Goal: Task Accomplishment & Management: Manage account settings

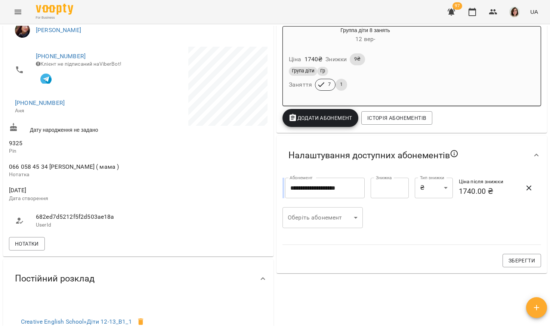
scroll to position [97, 0]
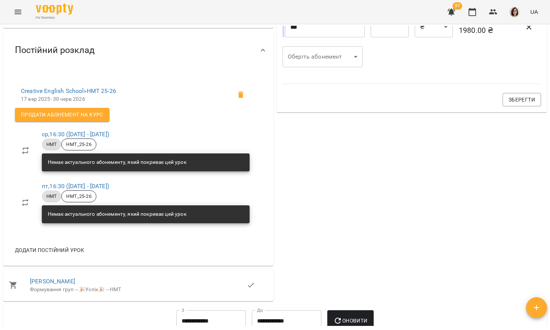
scroll to position [302, 0]
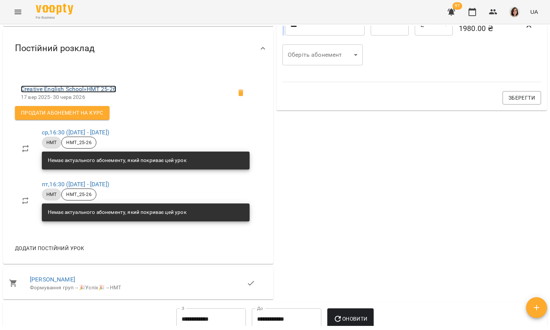
click at [89, 92] on link "Creative English School » НМТ 25-26" at bounding box center [68, 89] width 95 height 7
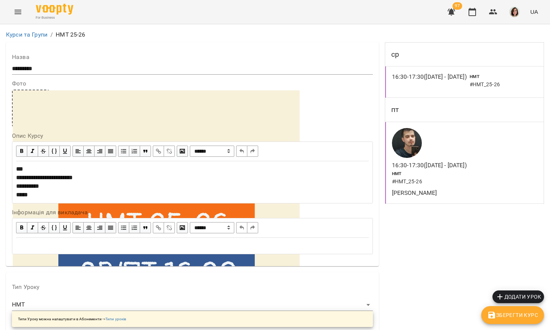
click at [16, 11] on icon "Menu" at bounding box center [17, 11] width 9 height 9
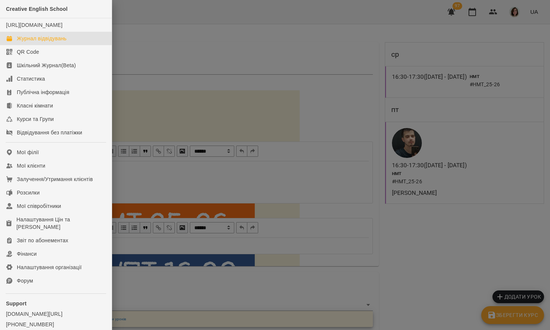
click at [31, 42] on div "Журнал відвідувань" at bounding box center [42, 38] width 50 height 7
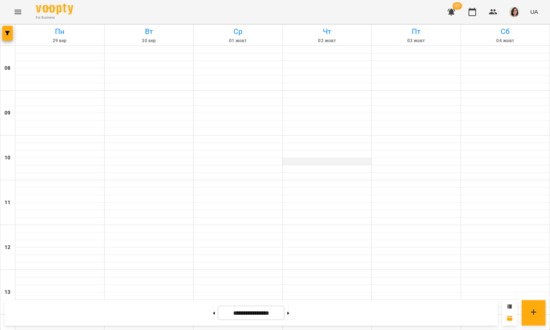
scroll to position [287, 0]
click at [7, 34] on icon "button" at bounding box center [7, 33] width 4 height 4
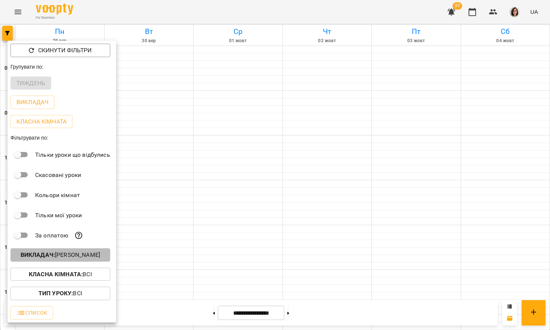
click at [45, 260] on p "Викладач : [PERSON_NAME]" at bounding box center [61, 255] width 80 height 9
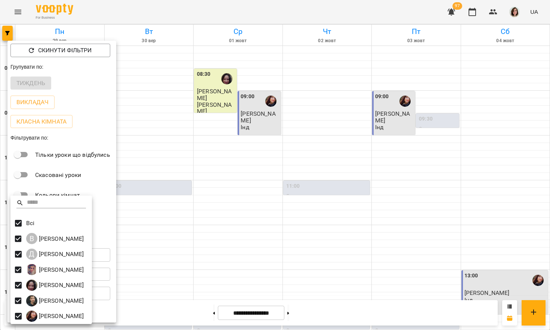
click at [167, 182] on div at bounding box center [275, 165] width 550 height 330
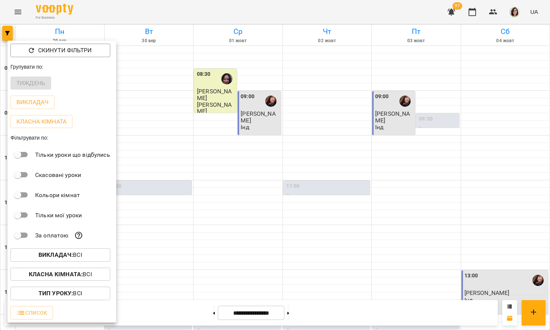
click at [217, 86] on div at bounding box center [275, 165] width 550 height 330
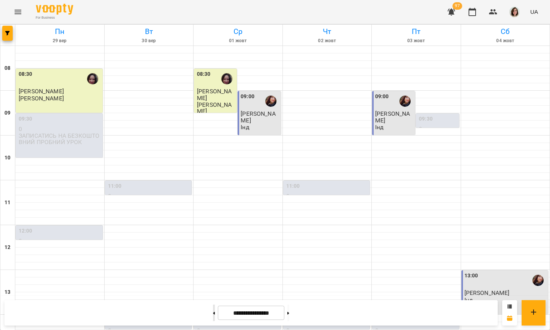
click at [213, 313] on button at bounding box center [214, 313] width 2 height 16
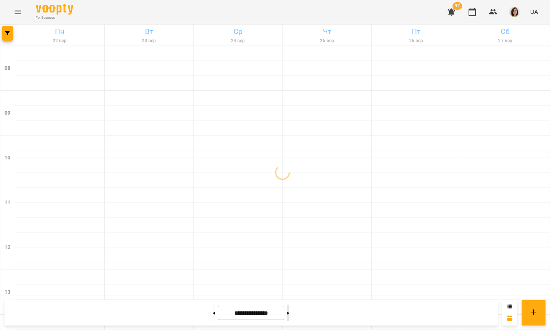
click at [289, 311] on button at bounding box center [288, 313] width 2 height 16
click at [289, 312] on icon at bounding box center [288, 313] width 2 height 3
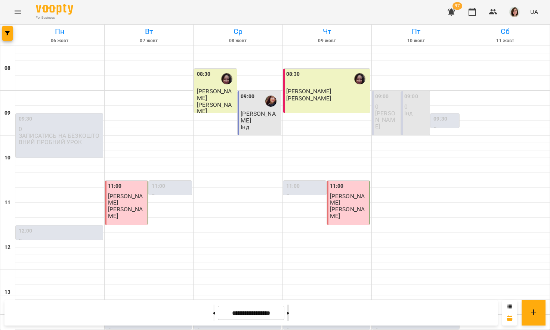
click at [289, 312] on icon at bounding box center [288, 313] width 2 height 3
type input "**********"
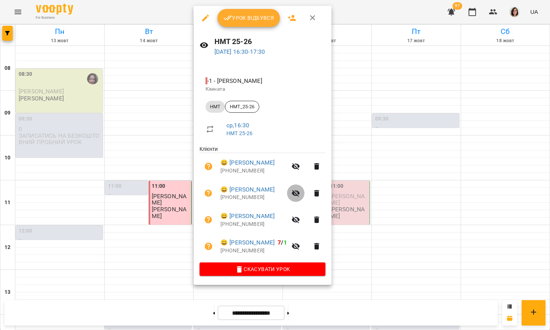
click at [291, 195] on icon "button" at bounding box center [295, 193] width 9 height 9
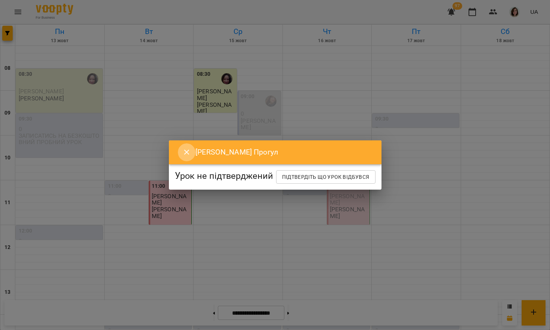
click at [183, 148] on icon "Close" at bounding box center [186, 152] width 9 height 9
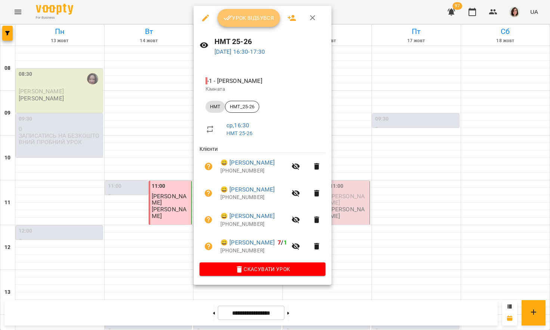
click at [243, 21] on span "Урок відбувся" at bounding box center [248, 17] width 51 height 9
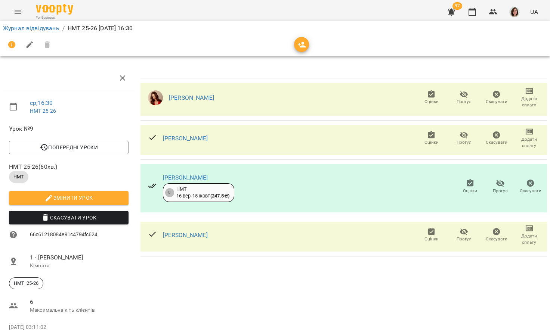
click at [463, 94] on icon "button" at bounding box center [464, 94] width 8 height 7
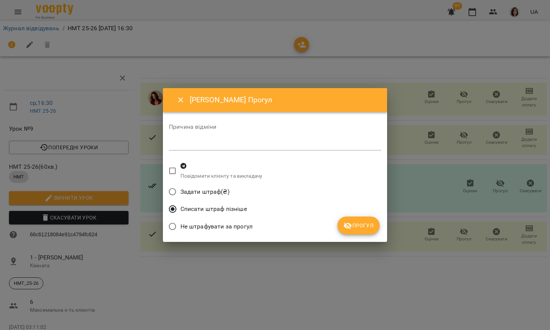
click at [302, 140] on div "*" at bounding box center [275, 145] width 212 height 12
type textarea "**********"
click at [355, 229] on span "Прогул" at bounding box center [358, 225] width 30 height 9
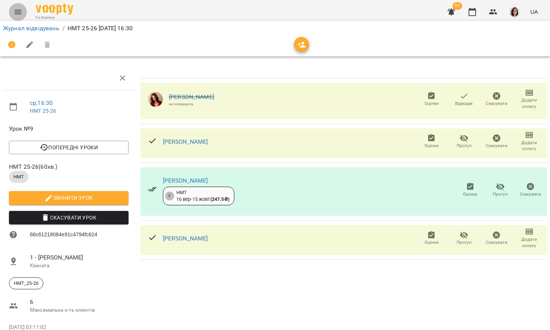
click at [18, 10] on icon "Menu" at bounding box center [18, 12] width 7 height 4
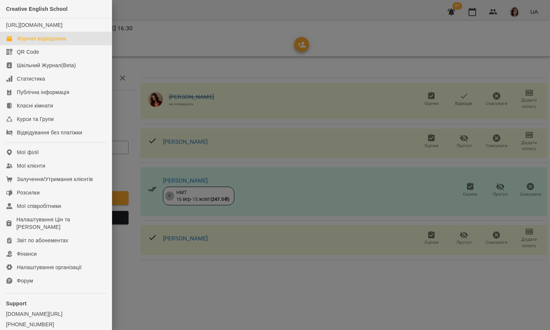
click at [30, 42] on div "Журнал відвідувань" at bounding box center [42, 38] width 50 height 7
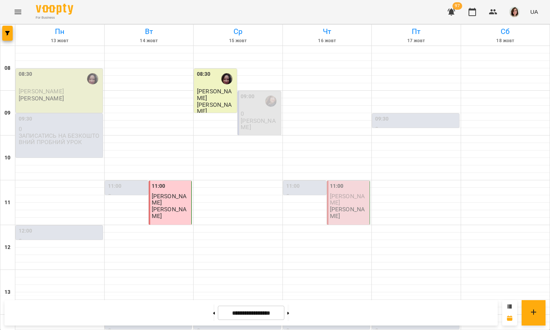
click at [13, 15] on icon "Menu" at bounding box center [17, 11] width 9 height 9
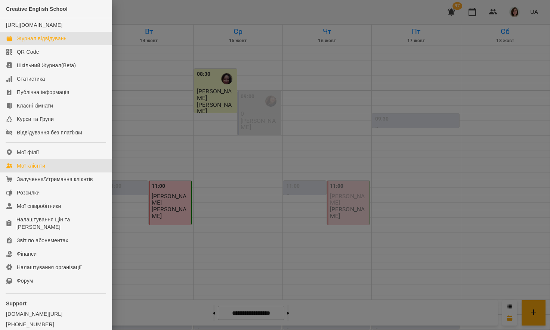
click at [25, 170] on div "Мої клієнти" at bounding box center [31, 165] width 28 height 7
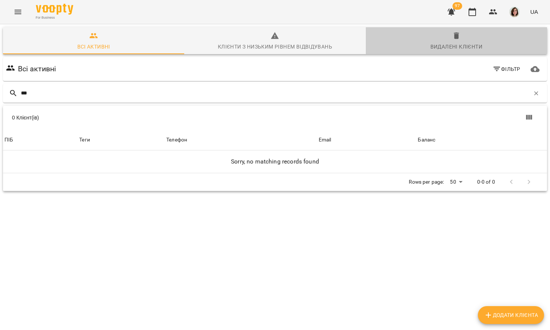
click at [457, 47] on div "Видалені клієнти" at bounding box center [456, 46] width 52 height 9
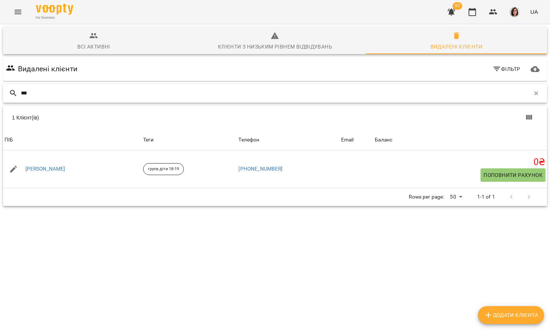
click at [76, 91] on input "***" at bounding box center [275, 93] width 509 height 12
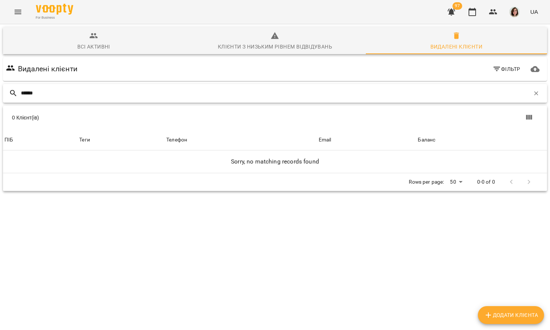
type input "******"
click at [100, 39] on span "Всі активні" at bounding box center [93, 41] width 172 height 20
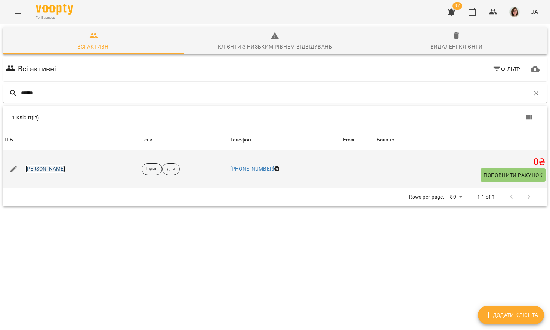
click at [52, 168] on link "[PERSON_NAME]" at bounding box center [45, 168] width 40 height 7
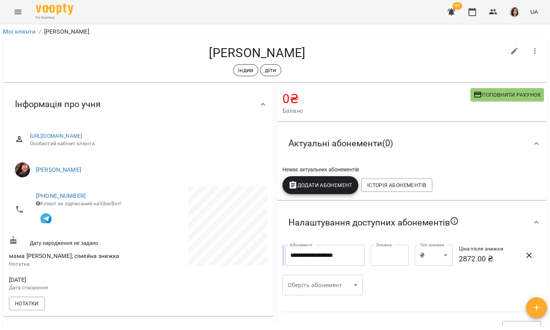
scroll to position [1, 0]
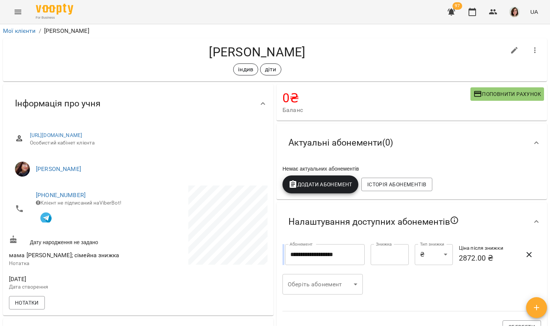
click at [19, 12] on icon "Menu" at bounding box center [18, 12] width 7 height 4
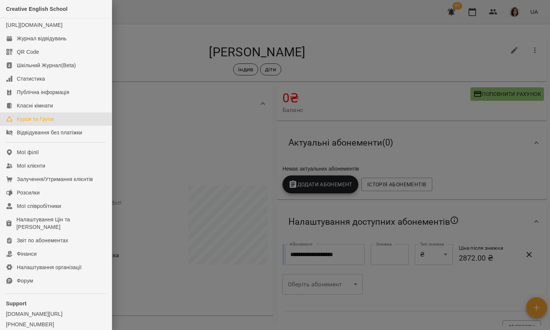
click at [39, 123] on div "Курси та Групи" at bounding box center [35, 118] width 37 height 7
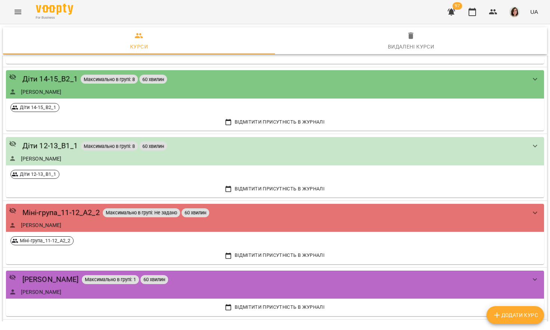
scroll to position [364, 0]
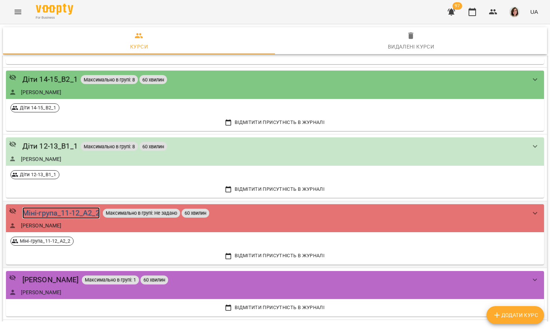
click at [61, 215] on div "Міні-група_11-12_А2_2" at bounding box center [60, 213] width 77 height 12
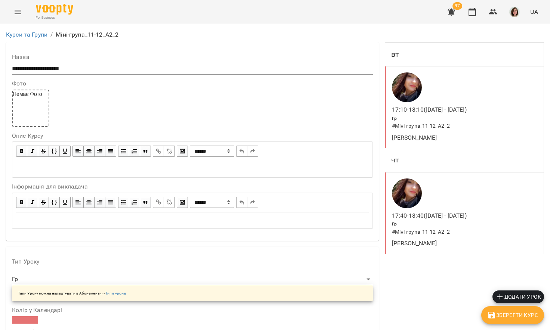
click at [21, 39] on li "Курси та Групи" at bounding box center [26, 34] width 41 height 9
click at [21, 34] on link "Курси та Групи" at bounding box center [26, 34] width 41 height 7
